Goal: Transaction & Acquisition: Purchase product/service

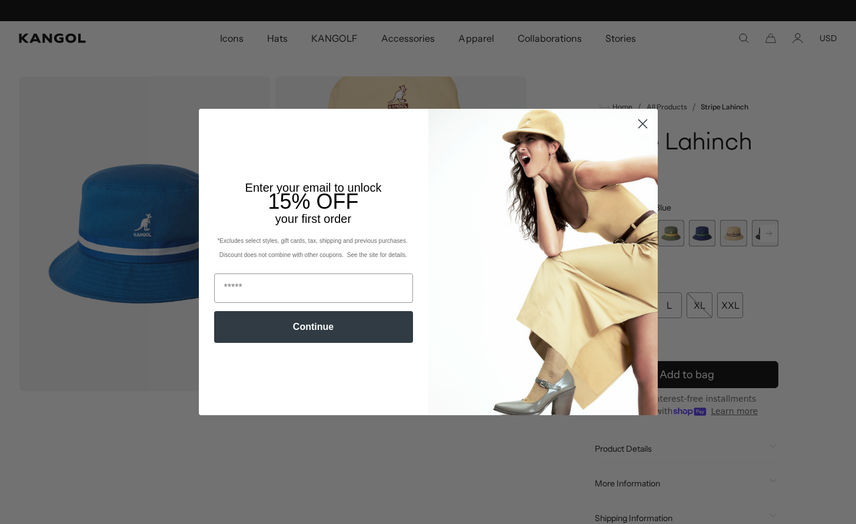
scroll to position [0, 242]
